Goal: Contribute content: Add original content to the website for others to see

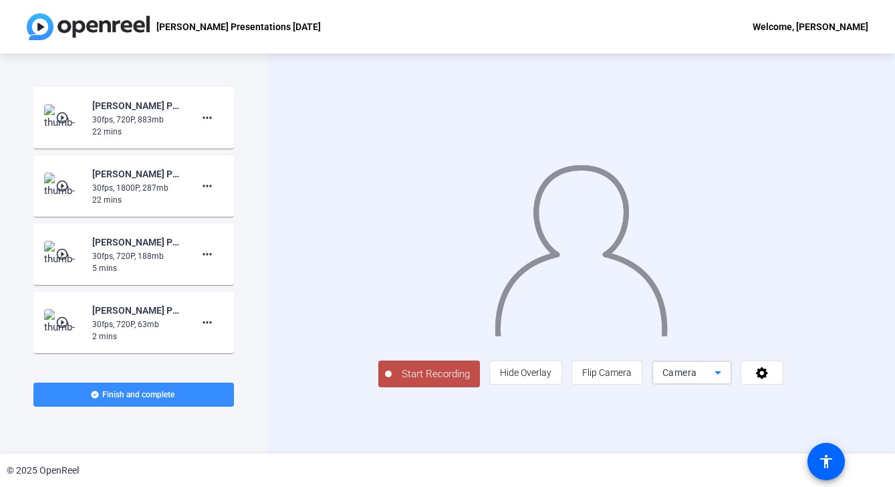
click at [726, 380] on icon at bounding box center [718, 372] width 16 height 16
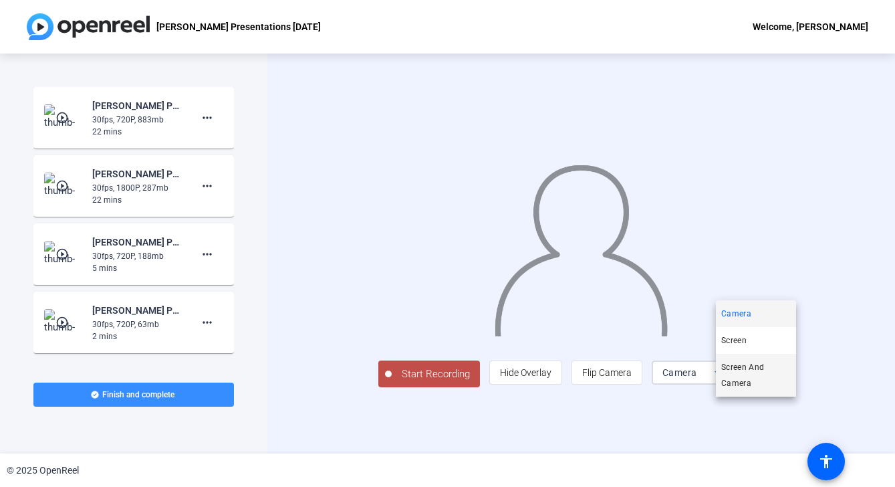
click at [744, 368] on span "Screen And Camera" at bounding box center [756, 375] width 70 height 32
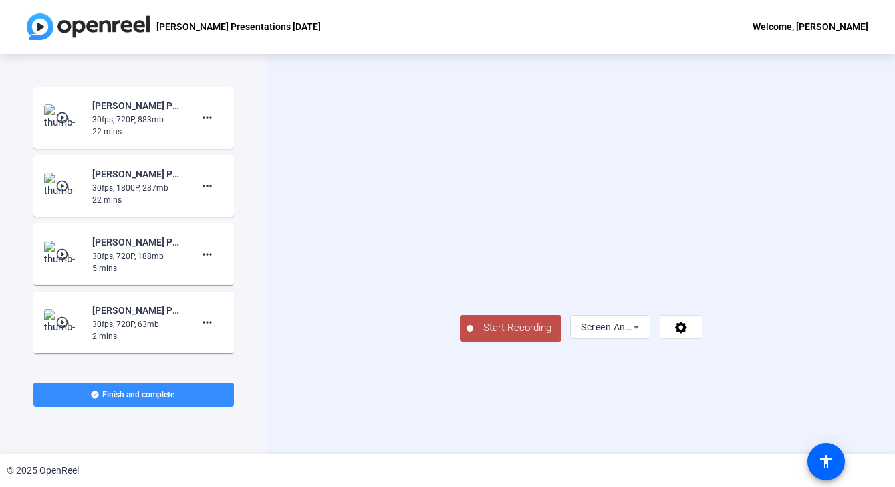
click at [473, 336] on span "Start Recording" at bounding box center [517, 327] width 88 height 15
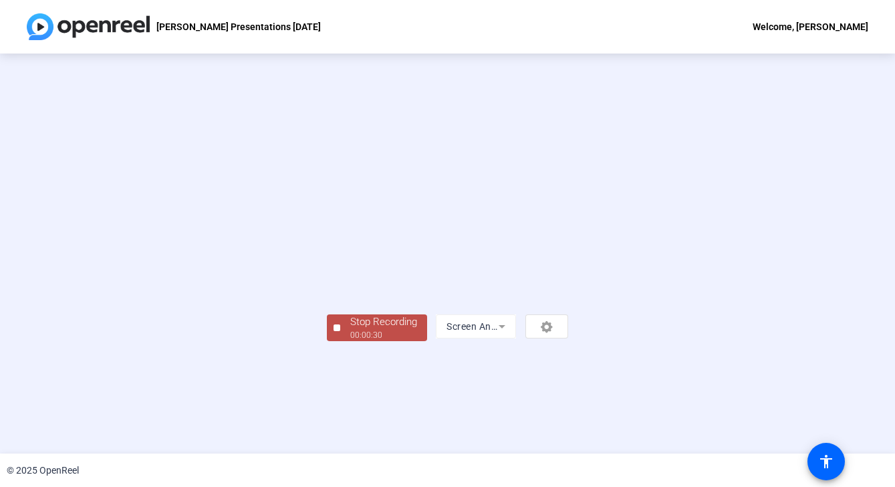
scroll to position [41, 0]
click at [350, 330] on div "Stop Recording" at bounding box center [383, 321] width 67 height 15
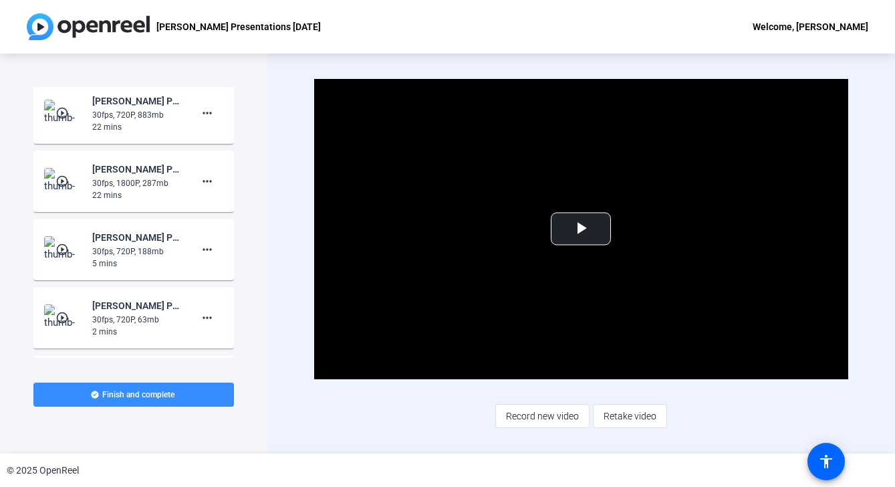
scroll to position [0, 0]
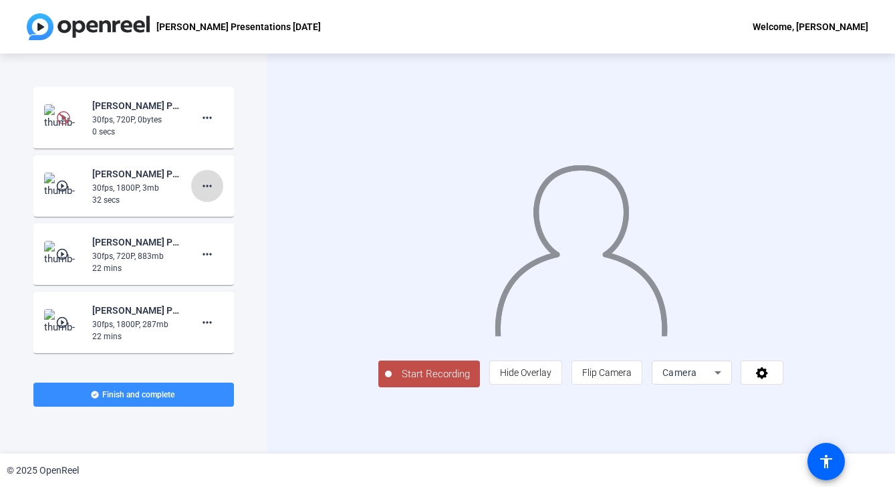
click at [202, 183] on mat-icon "more_horiz" at bounding box center [207, 186] width 16 height 16
click at [219, 208] on span "Delete clip" at bounding box center [228, 214] width 53 height 16
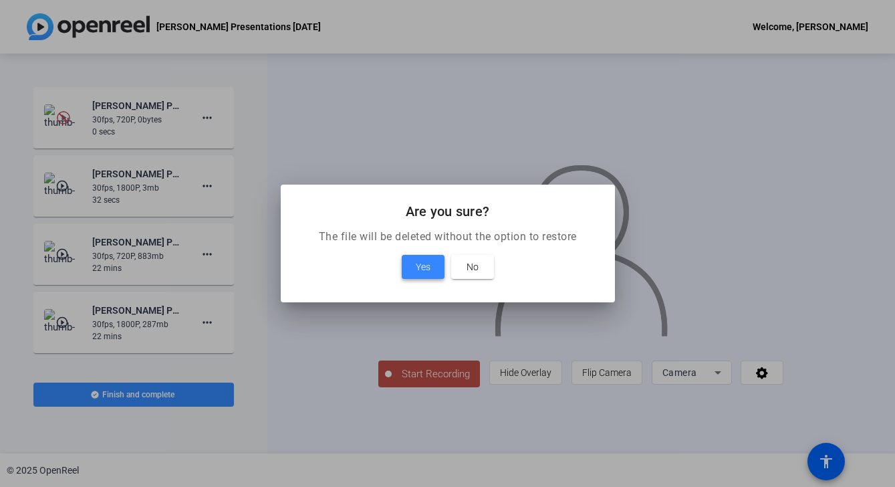
click at [418, 261] on span "Yes" at bounding box center [423, 267] width 15 height 16
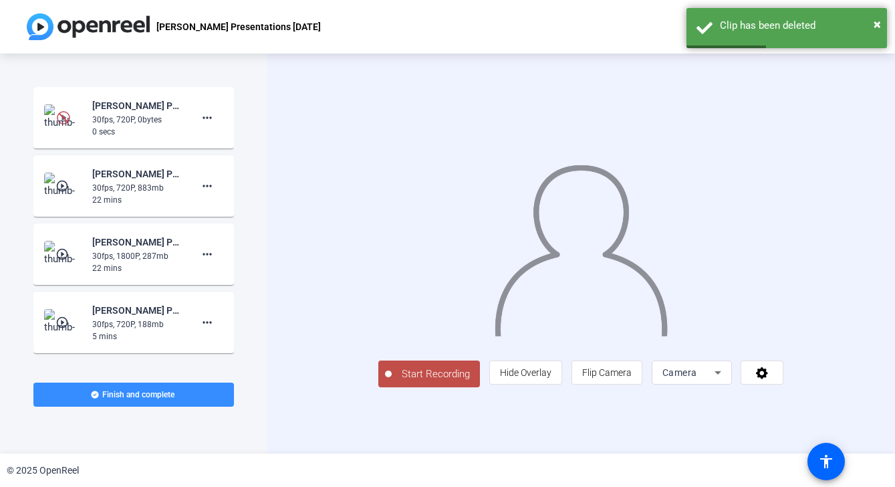
click at [697, 378] on span "Camera" at bounding box center [679, 372] width 35 height 11
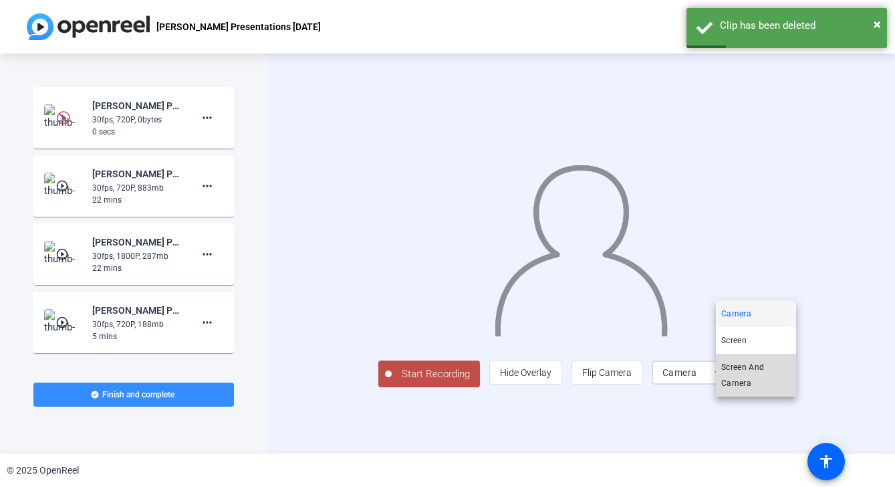
click at [741, 378] on span "Screen And Camera" at bounding box center [756, 375] width 70 height 32
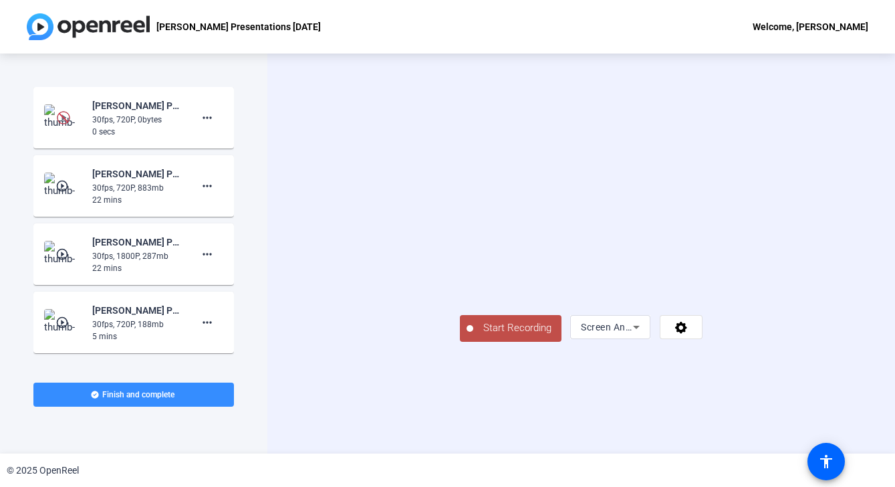
click at [473, 336] on span "Start Recording" at bounding box center [517, 327] width 88 height 15
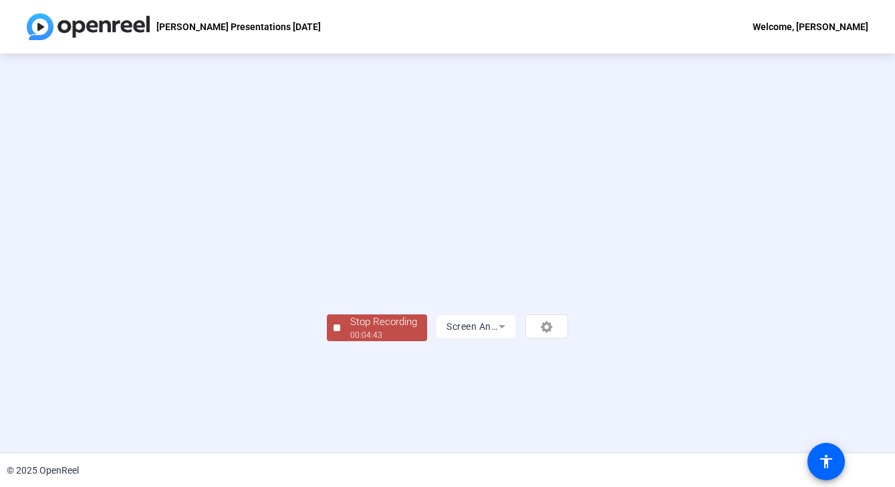
scroll to position [41, 0]
click at [350, 341] on div "00:04:44" at bounding box center [383, 335] width 67 height 12
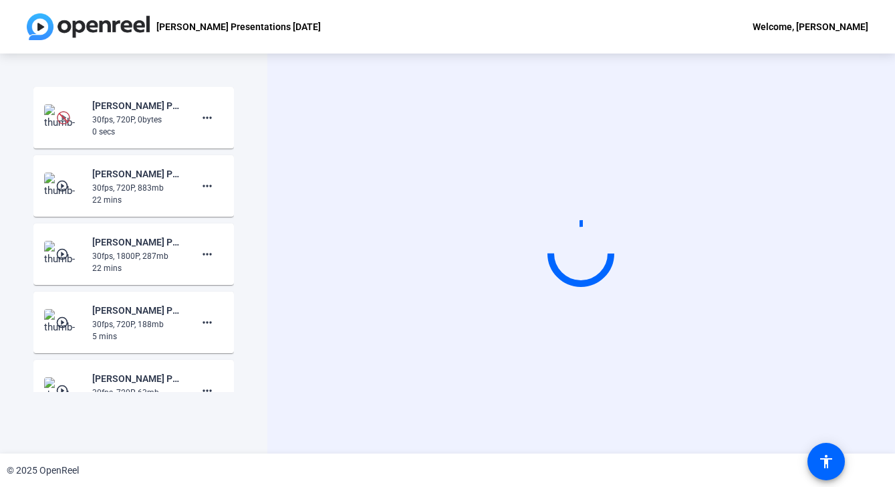
scroll to position [0, 0]
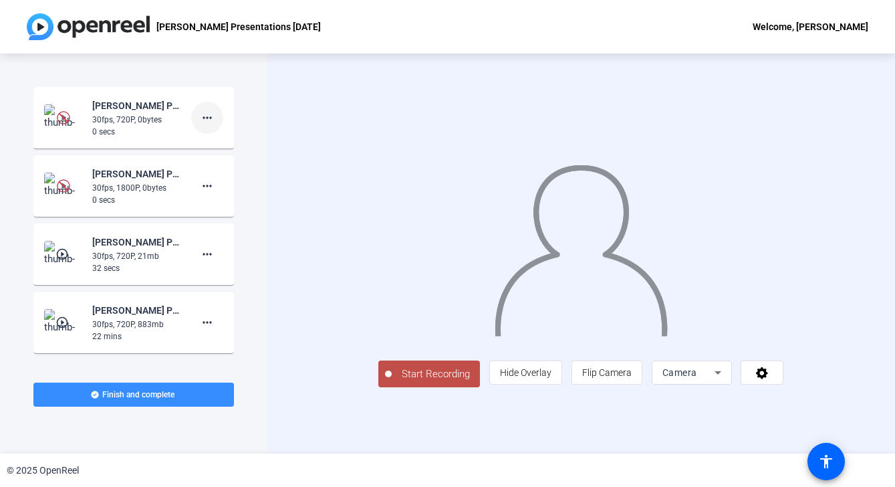
click at [207, 115] on mat-icon "more_horiz" at bounding box center [207, 118] width 16 height 16
click at [224, 143] on span "Delete clip" at bounding box center [228, 146] width 53 height 16
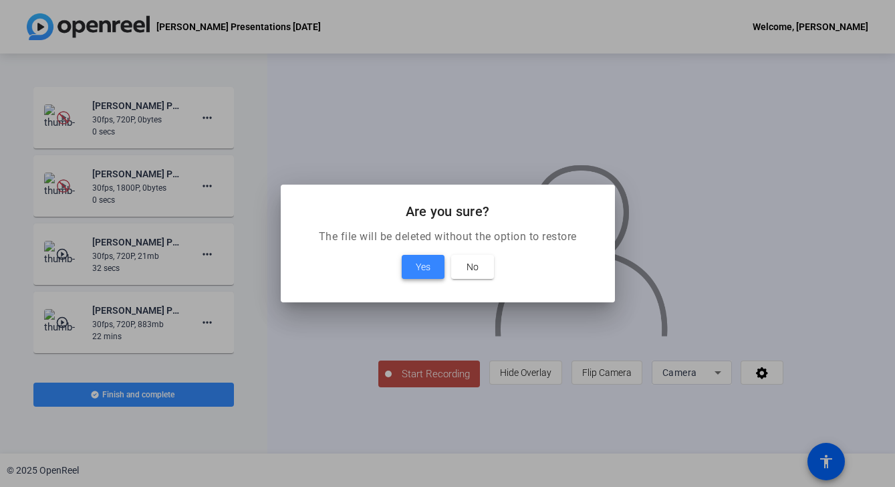
click at [427, 267] on span "Yes" at bounding box center [423, 267] width 15 height 16
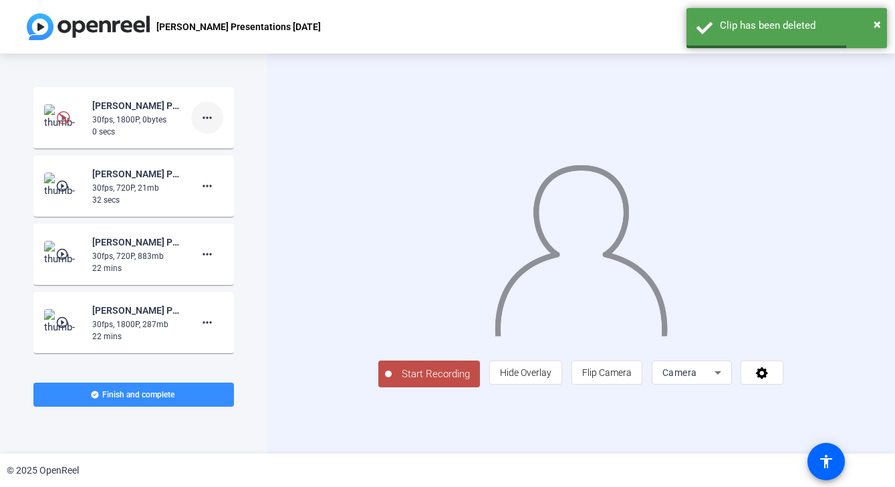
click at [211, 114] on mat-icon "more_horiz" at bounding box center [207, 118] width 16 height 16
click at [244, 148] on span "Delete clip" at bounding box center [228, 146] width 53 height 16
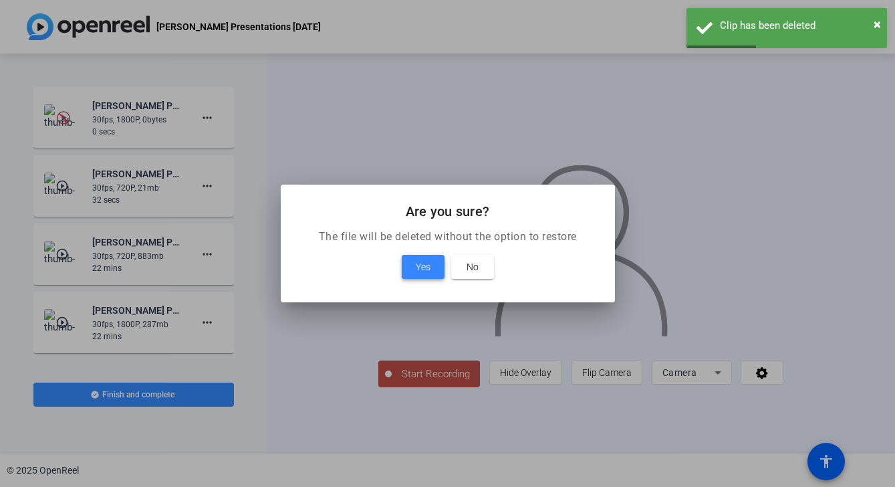
click at [429, 271] on span "Yes" at bounding box center [423, 267] width 15 height 16
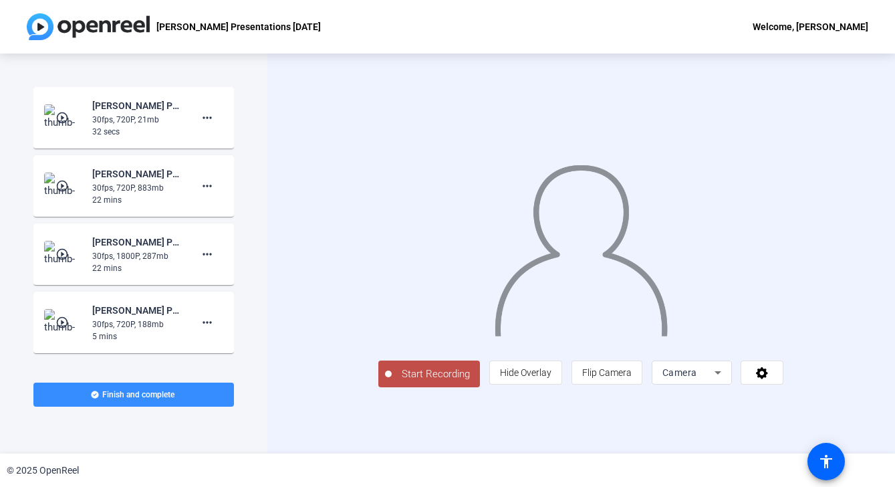
click at [721, 384] on div "Camera" at bounding box center [691, 372] width 59 height 24
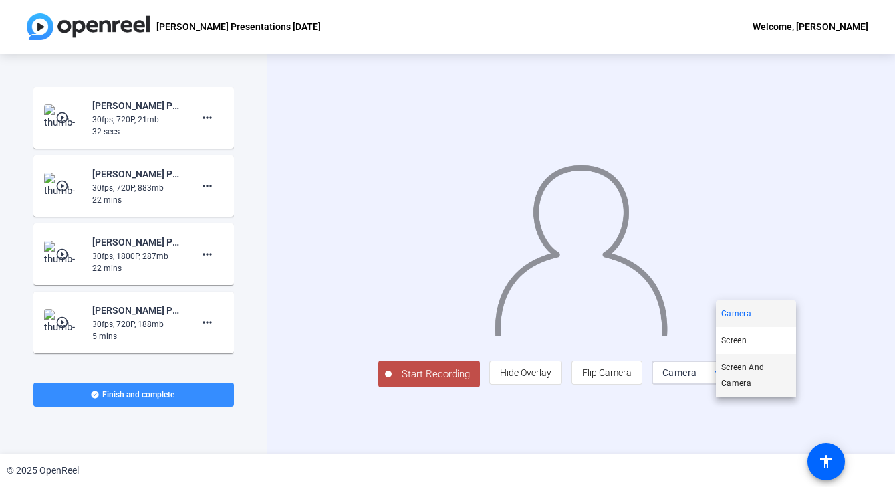
click at [748, 375] on span "Screen And Camera" at bounding box center [756, 375] width 70 height 32
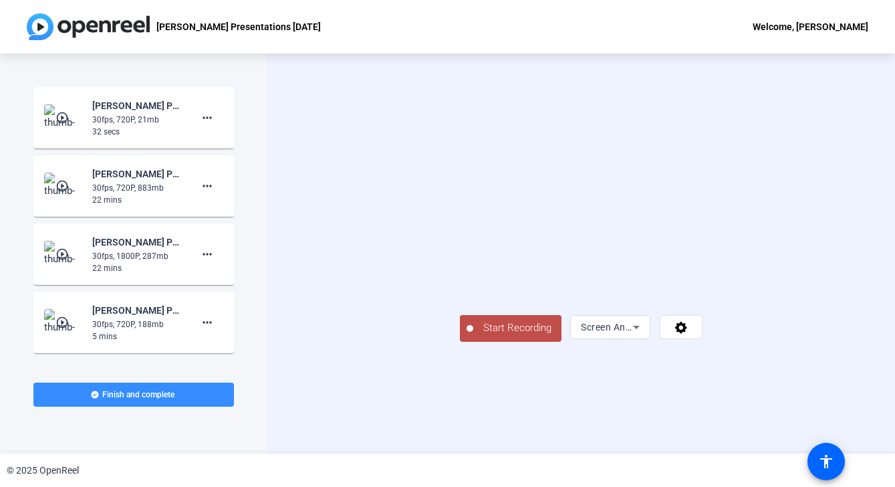
click at [473, 336] on span "Start Recording" at bounding box center [517, 327] width 88 height 15
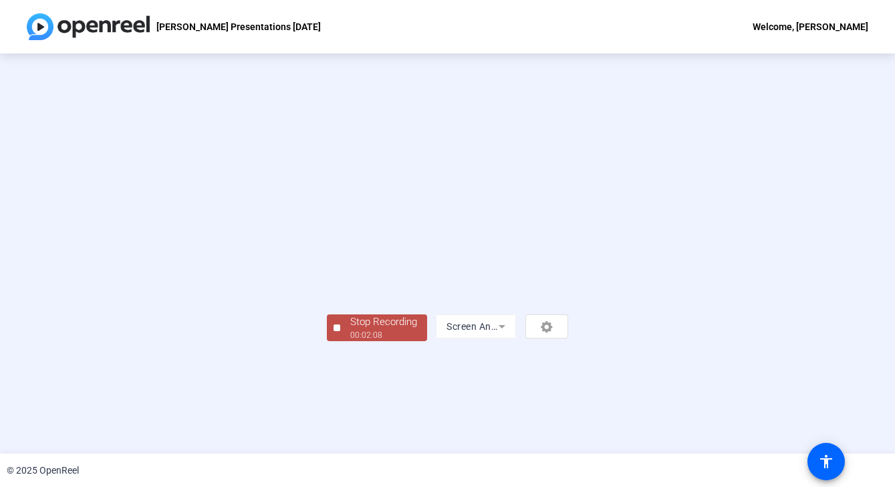
scroll to position [41, 0]
click at [350, 341] on div "00:02:09" at bounding box center [383, 335] width 67 height 12
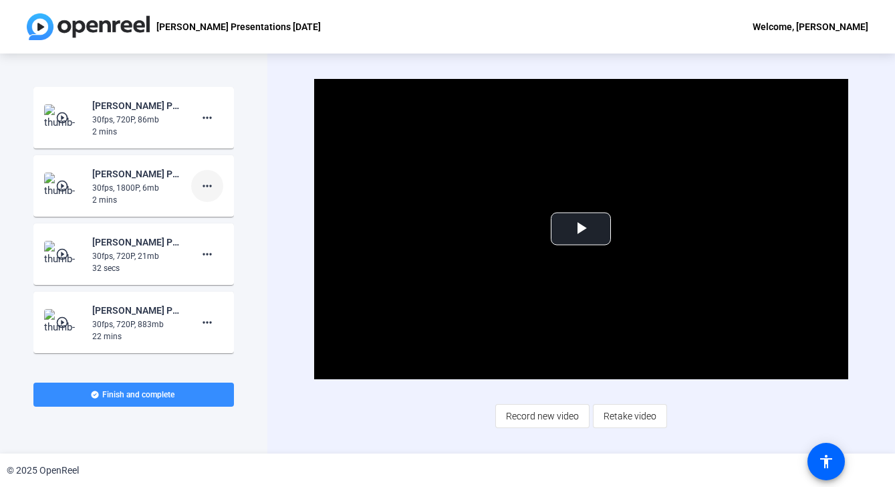
click at [209, 185] on mat-icon "more_horiz" at bounding box center [207, 186] width 16 height 16
click at [232, 214] on span "Delete clip" at bounding box center [228, 214] width 53 height 16
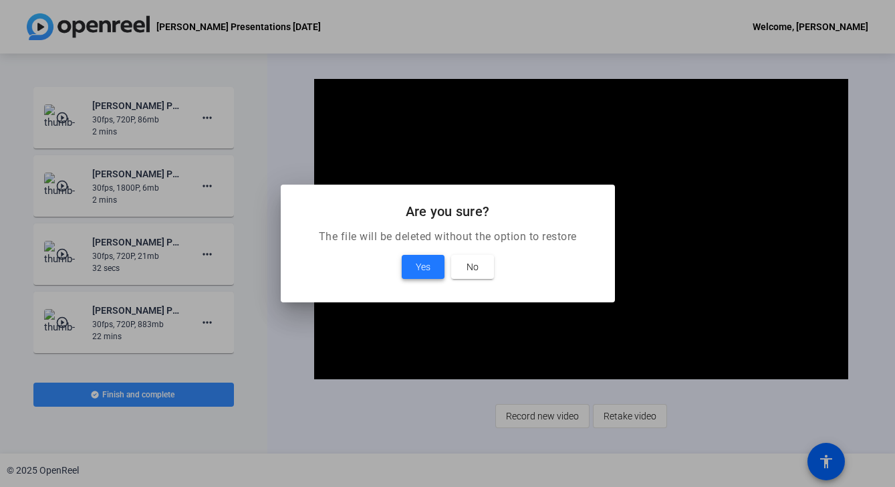
click at [427, 263] on span "Yes" at bounding box center [423, 267] width 15 height 16
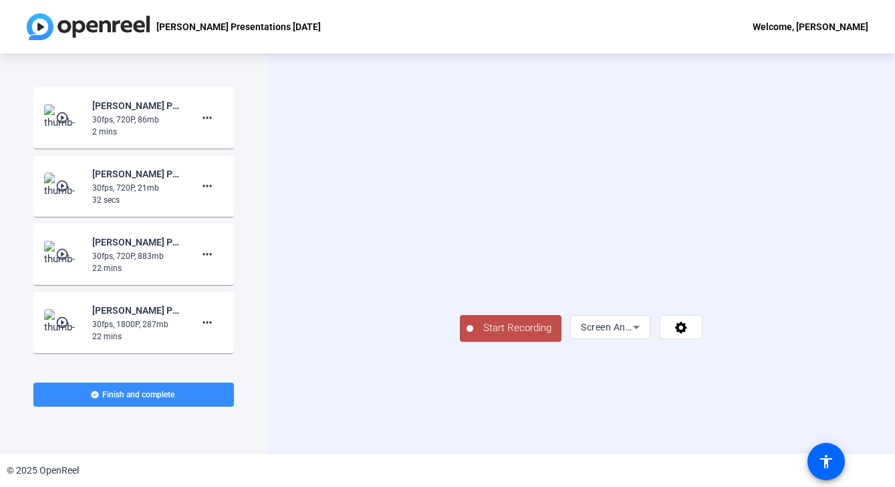
click at [473, 336] on span "Start Recording" at bounding box center [517, 327] width 88 height 15
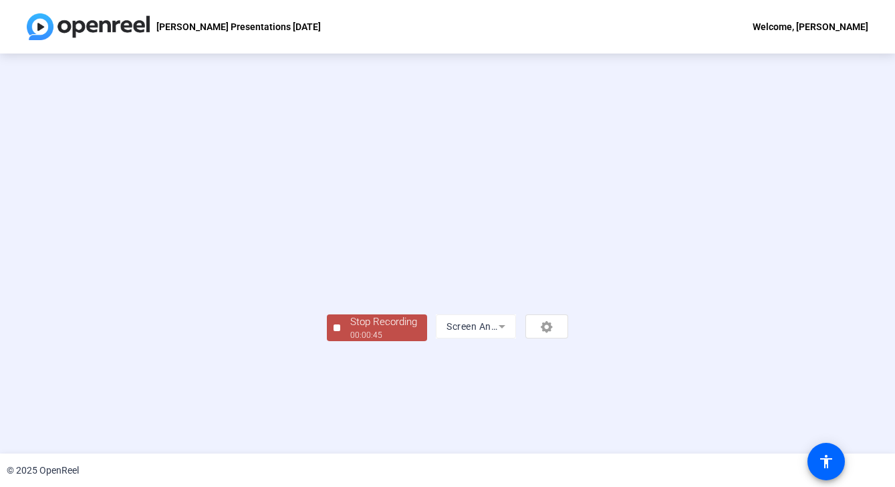
scroll to position [41, 0]
click at [350, 330] on div "Stop Recording" at bounding box center [383, 321] width 67 height 15
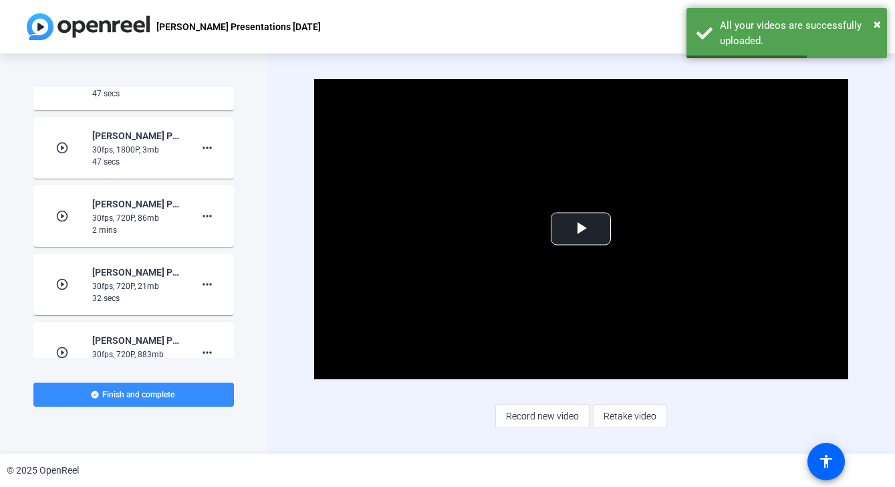
scroll to position [0, 0]
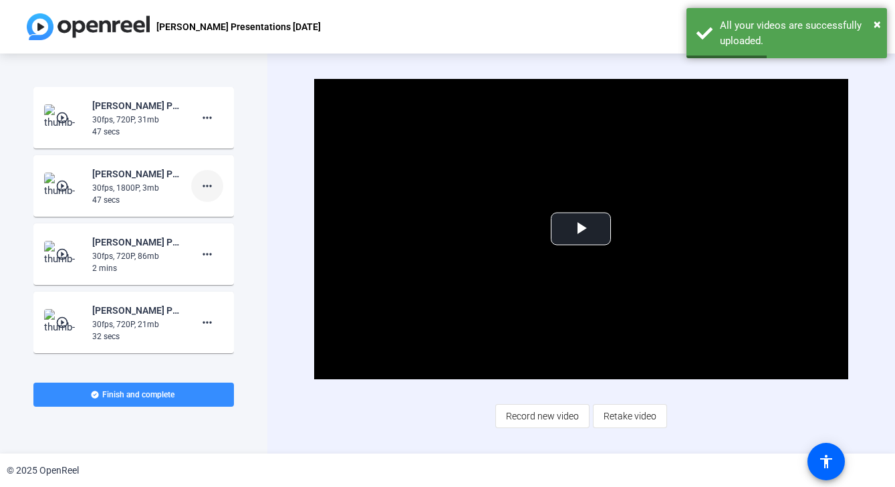
click at [208, 189] on mat-icon "more_horiz" at bounding box center [207, 186] width 16 height 16
click at [220, 217] on span "Delete clip" at bounding box center [228, 214] width 53 height 16
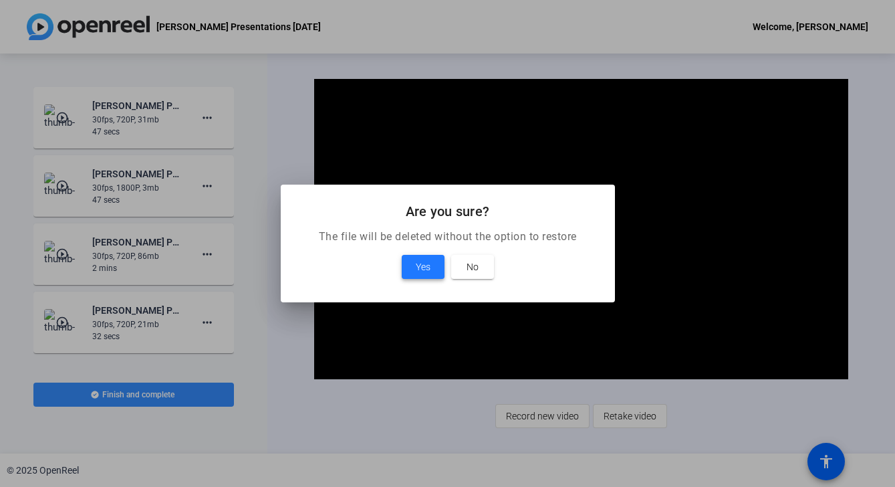
click at [420, 260] on span "Yes" at bounding box center [423, 267] width 15 height 16
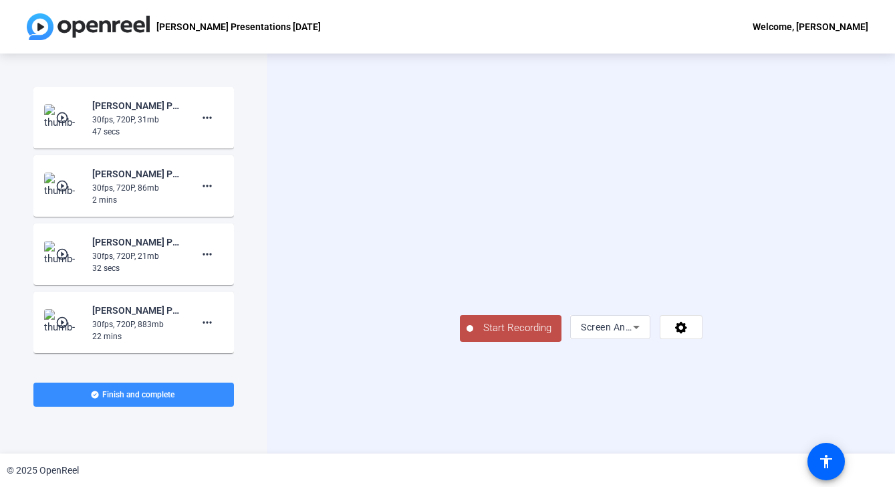
click at [473, 336] on span "Start Recording" at bounding box center [517, 327] width 88 height 15
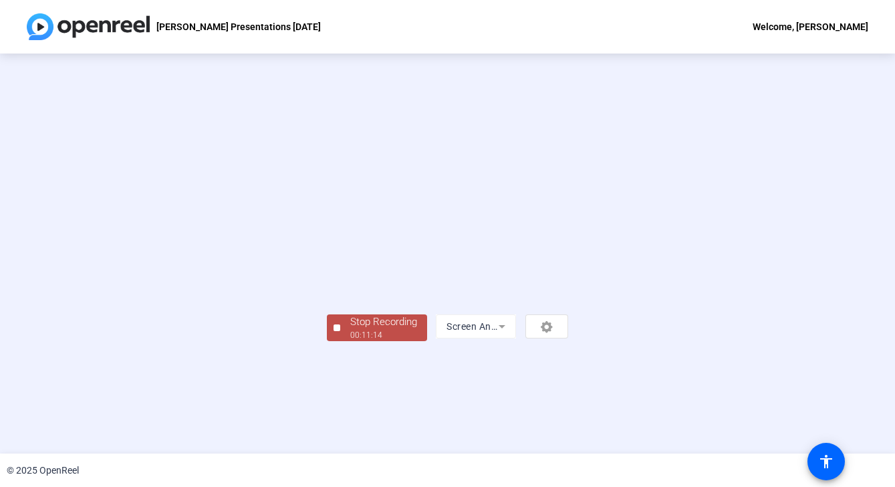
scroll to position [41, 0]
click at [350, 330] on div "Stop Recording" at bounding box center [383, 321] width 67 height 15
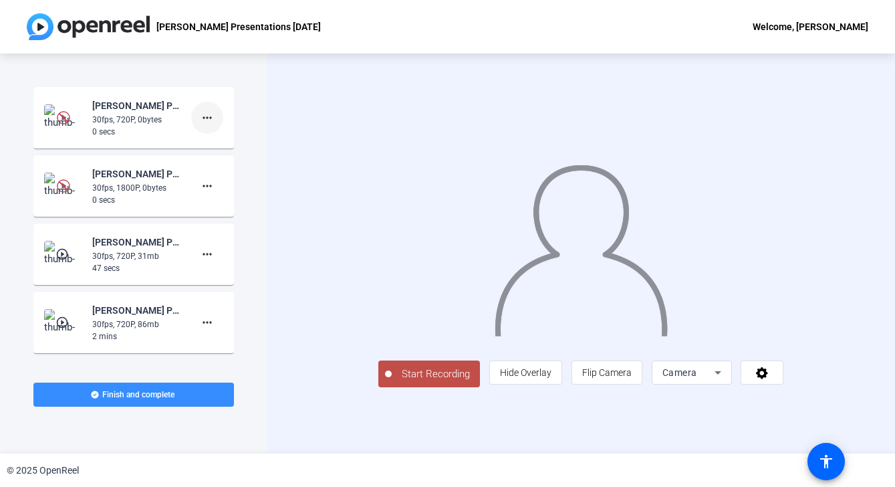
click at [203, 124] on mat-icon "more_horiz" at bounding box center [207, 118] width 16 height 16
click at [221, 146] on span "Delete clip" at bounding box center [228, 146] width 53 height 16
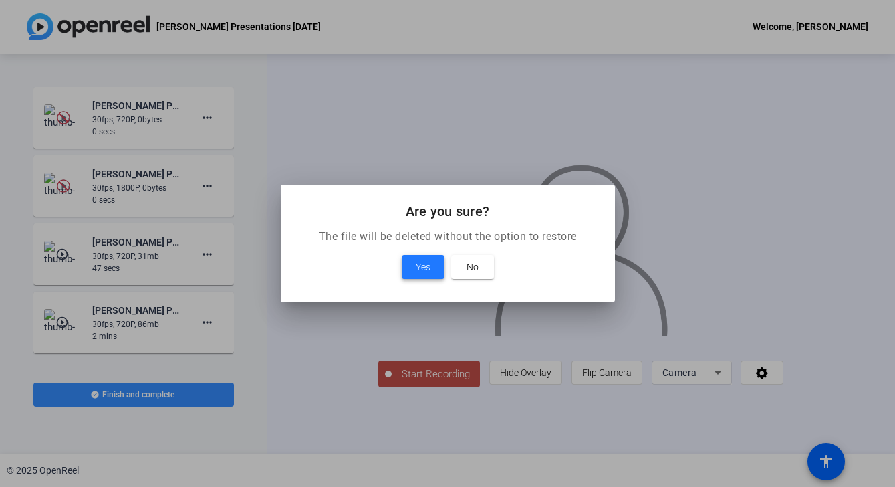
click at [420, 270] on span "Yes" at bounding box center [423, 267] width 15 height 16
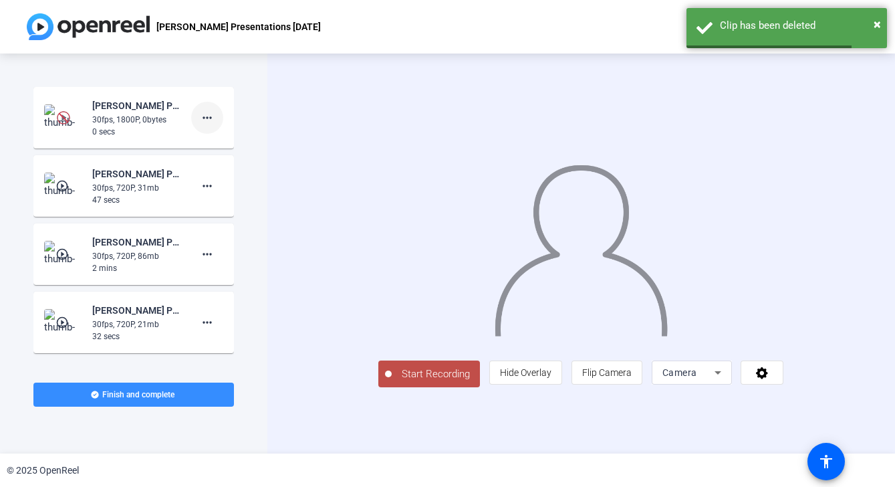
click at [213, 121] on mat-icon "more_horiz" at bounding box center [207, 118] width 16 height 16
click at [229, 144] on span "Delete clip" at bounding box center [228, 146] width 53 height 16
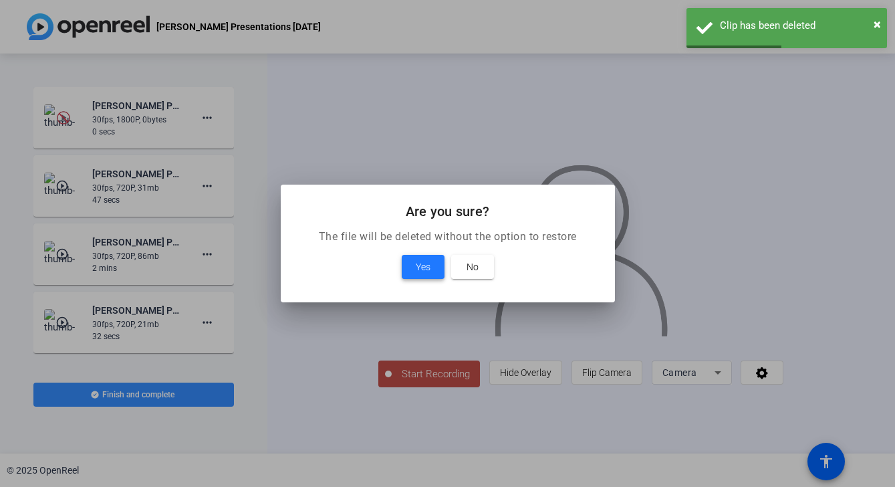
click at [408, 272] on span at bounding box center [423, 267] width 43 height 32
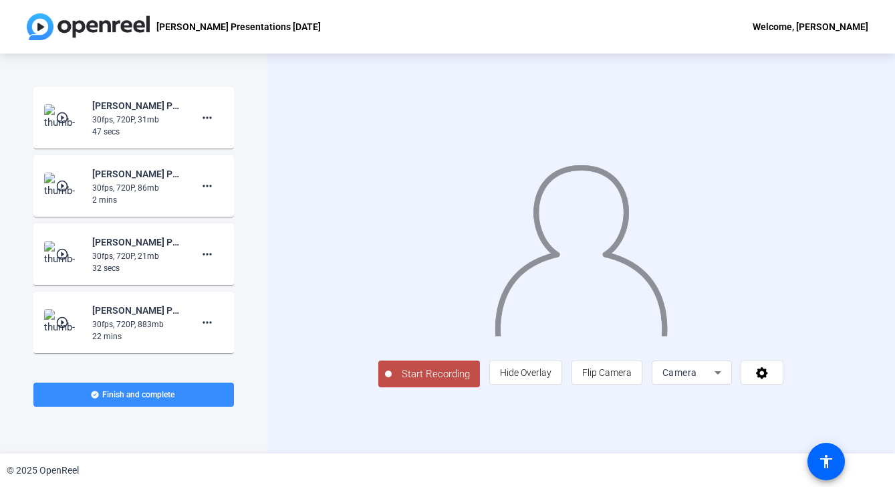
click at [697, 378] on span "Camera" at bounding box center [679, 372] width 35 height 11
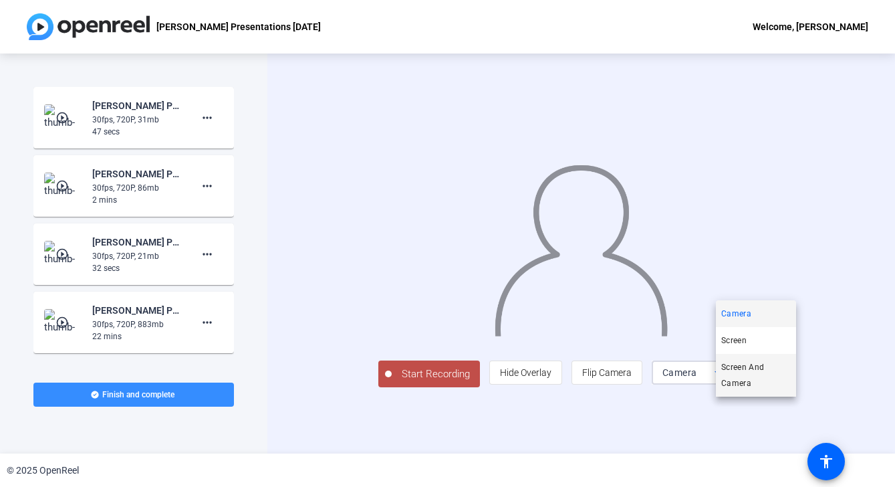
click at [739, 376] on span "Screen And Camera" at bounding box center [756, 375] width 70 height 32
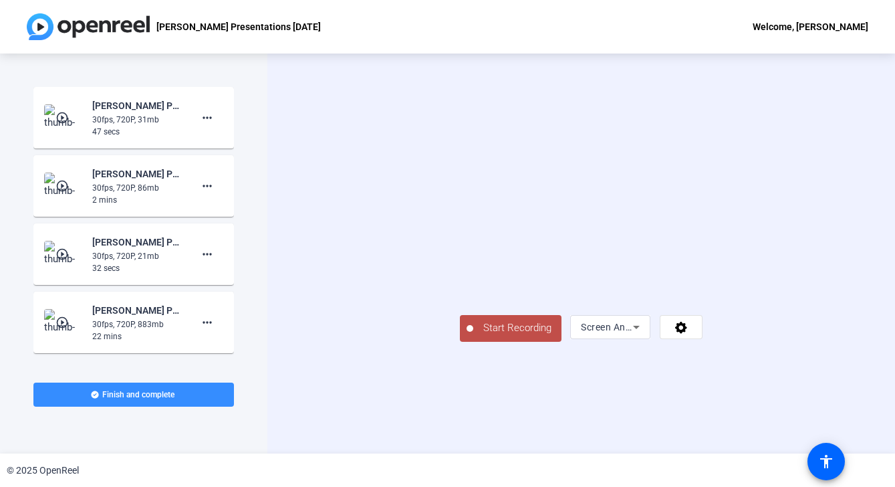
click at [473, 336] on span "Start Recording" at bounding box center [517, 327] width 88 height 15
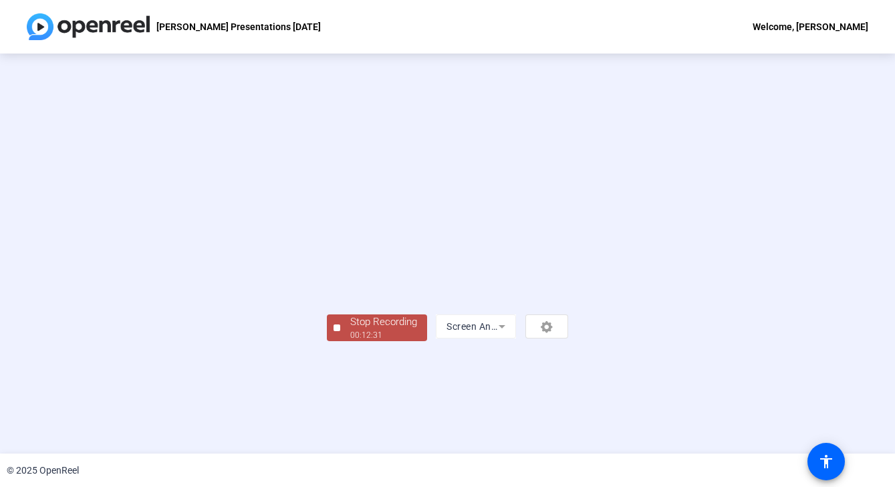
scroll to position [41, 0]
click at [350, 330] on div "Stop Recording" at bounding box center [383, 321] width 67 height 15
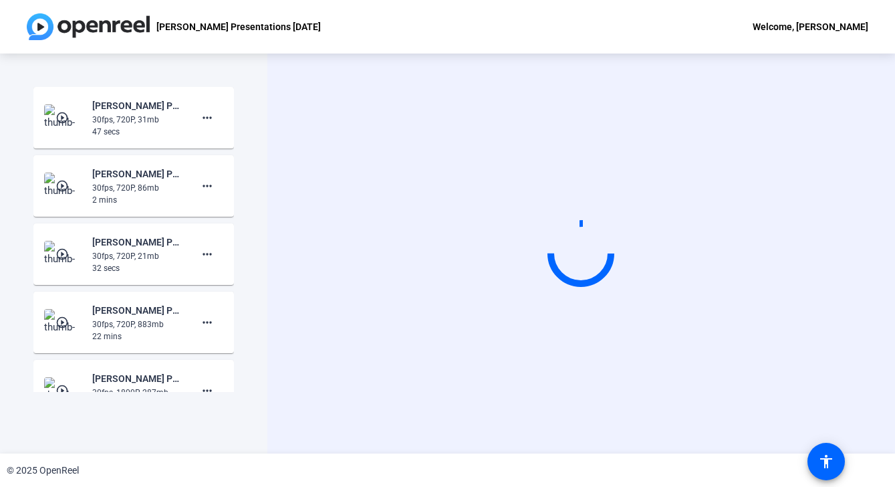
click at [548, 434] on div "Start Recording" at bounding box center [581, 253] width 628 height 400
